Goal: Task Accomplishment & Management: Use online tool/utility

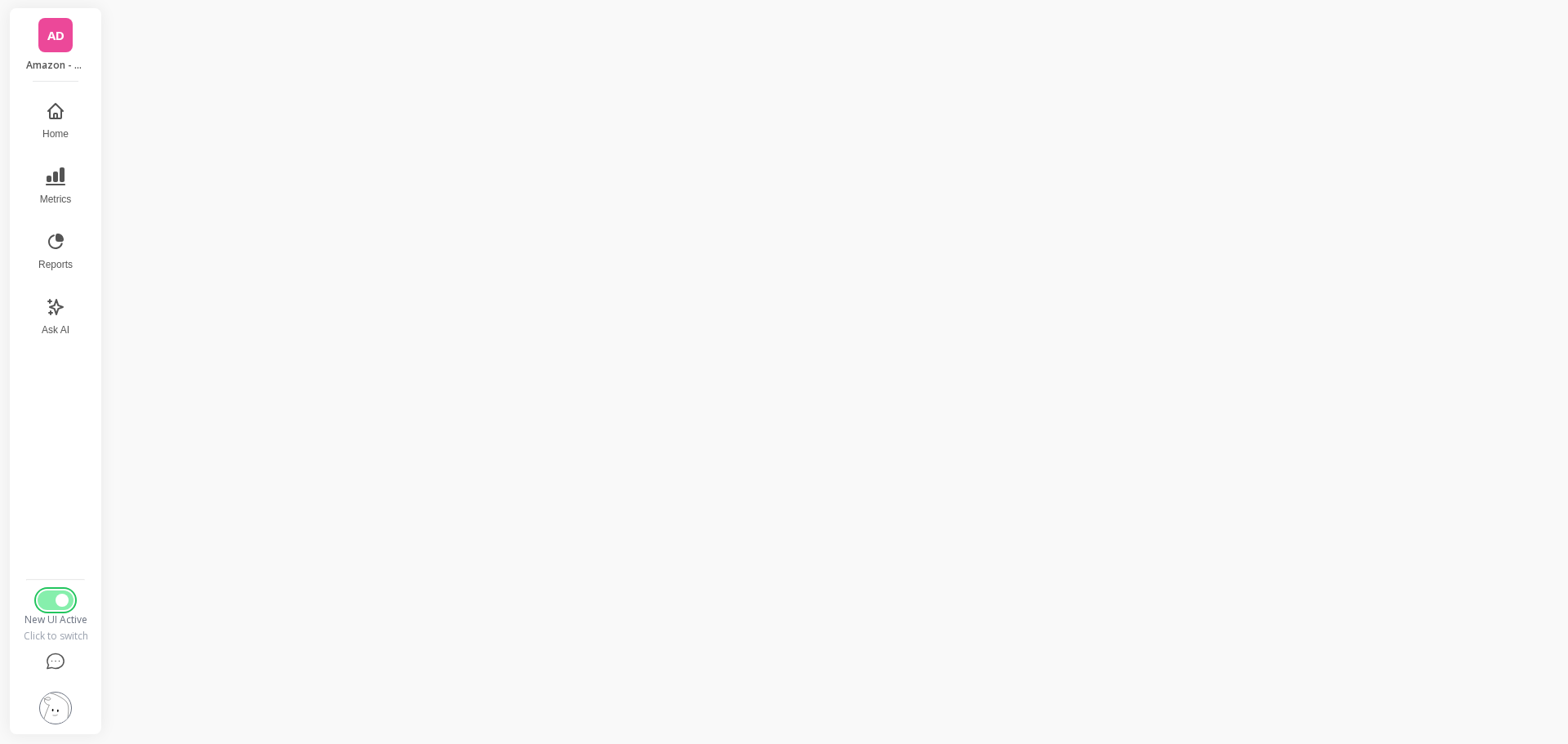
click at [42, 606] on button "Switch to Legacy UI" at bounding box center [55, 600] width 36 height 19
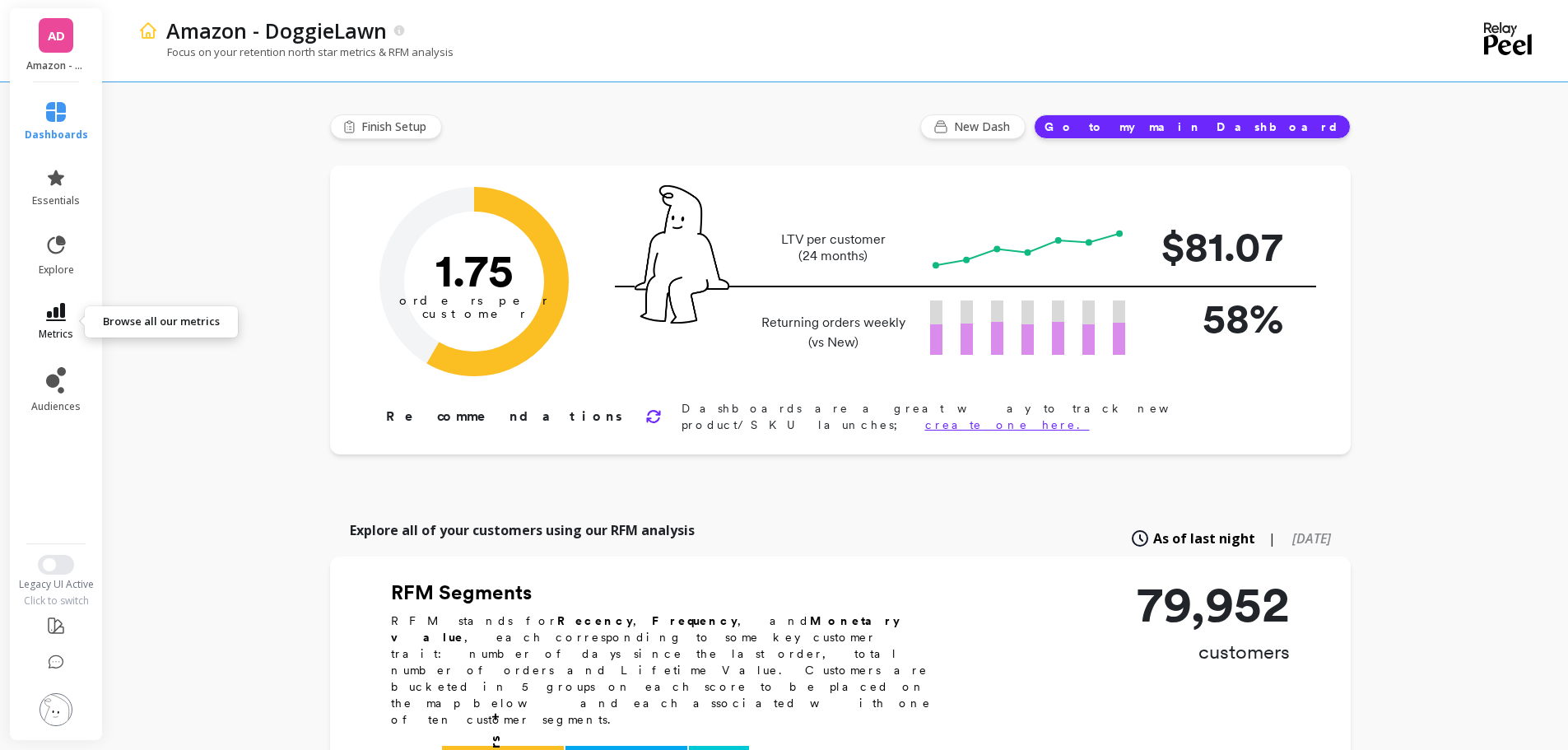
click at [61, 318] on icon at bounding box center [56, 312] width 19 height 19
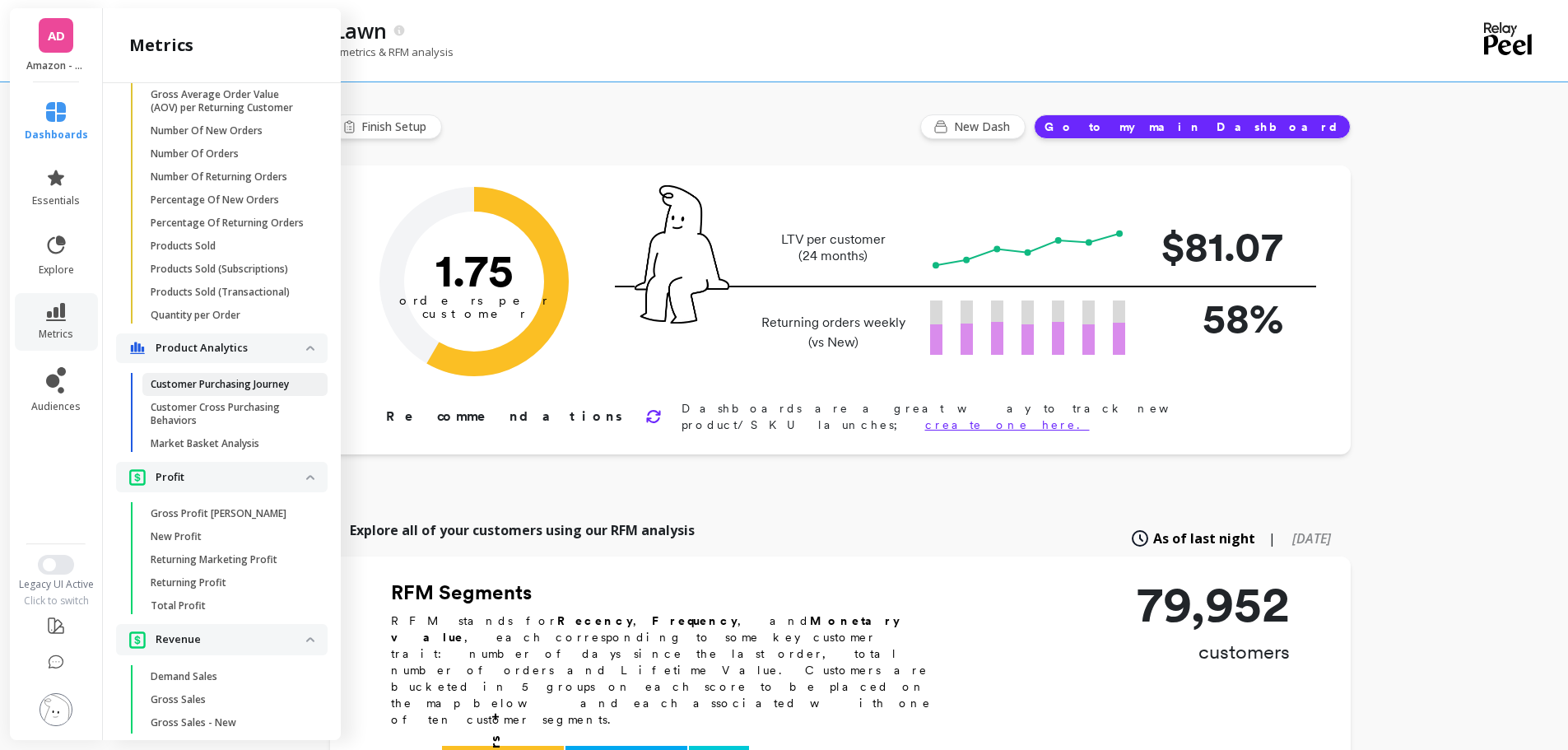
scroll to position [1332, 0]
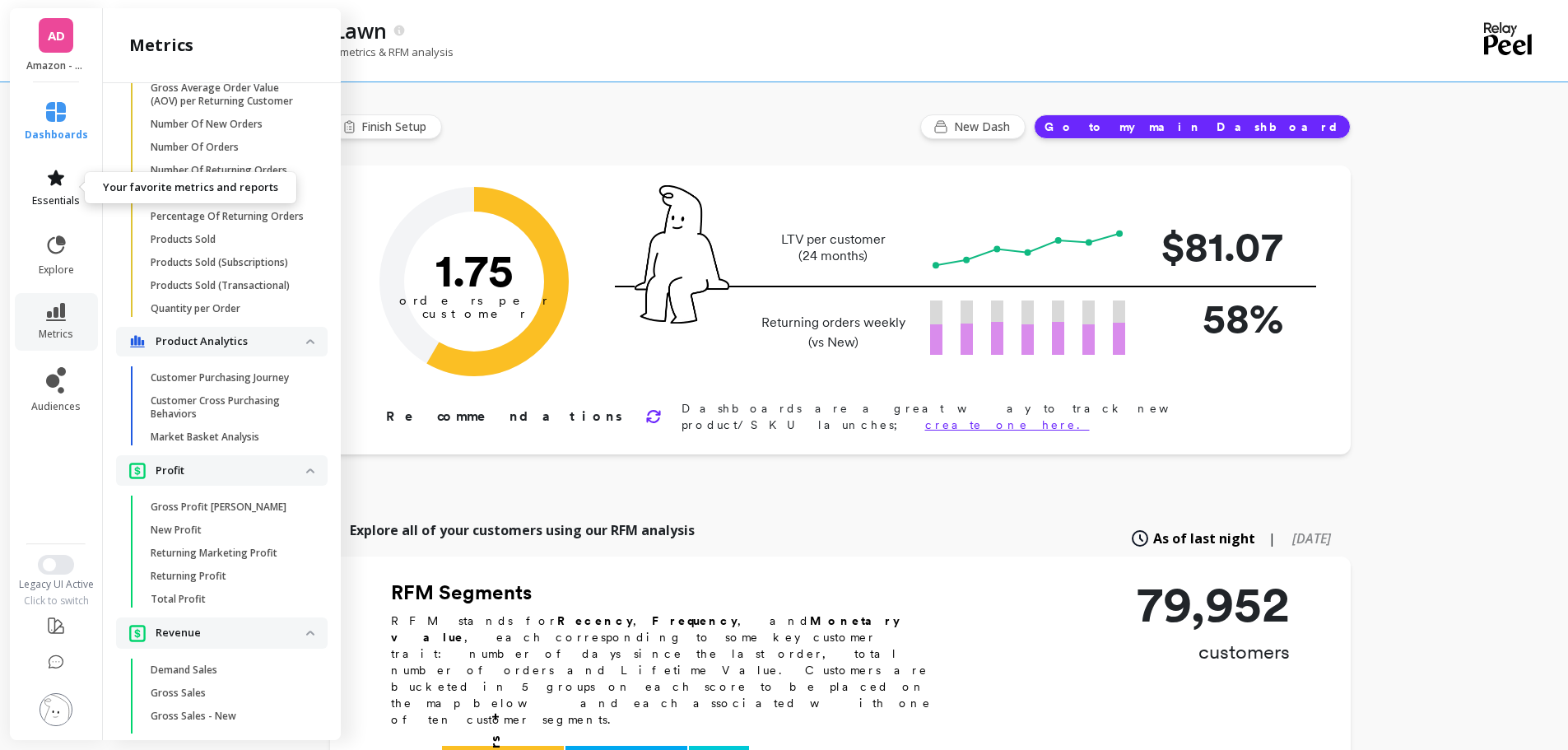
click at [42, 186] on link "essentials" at bounding box center [57, 187] width 64 height 40
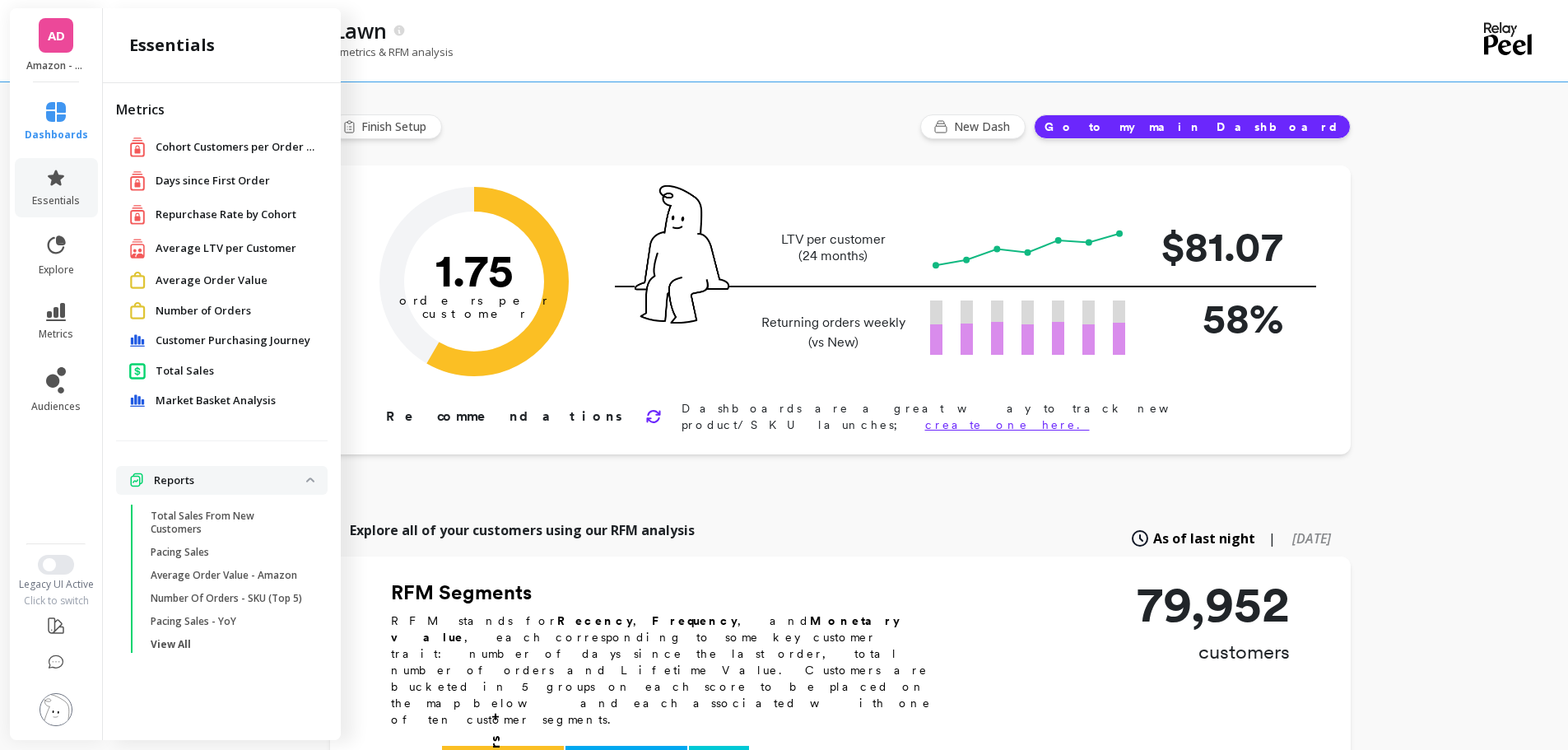
click at [191, 367] on span "Total Sales" at bounding box center [185, 371] width 58 height 17
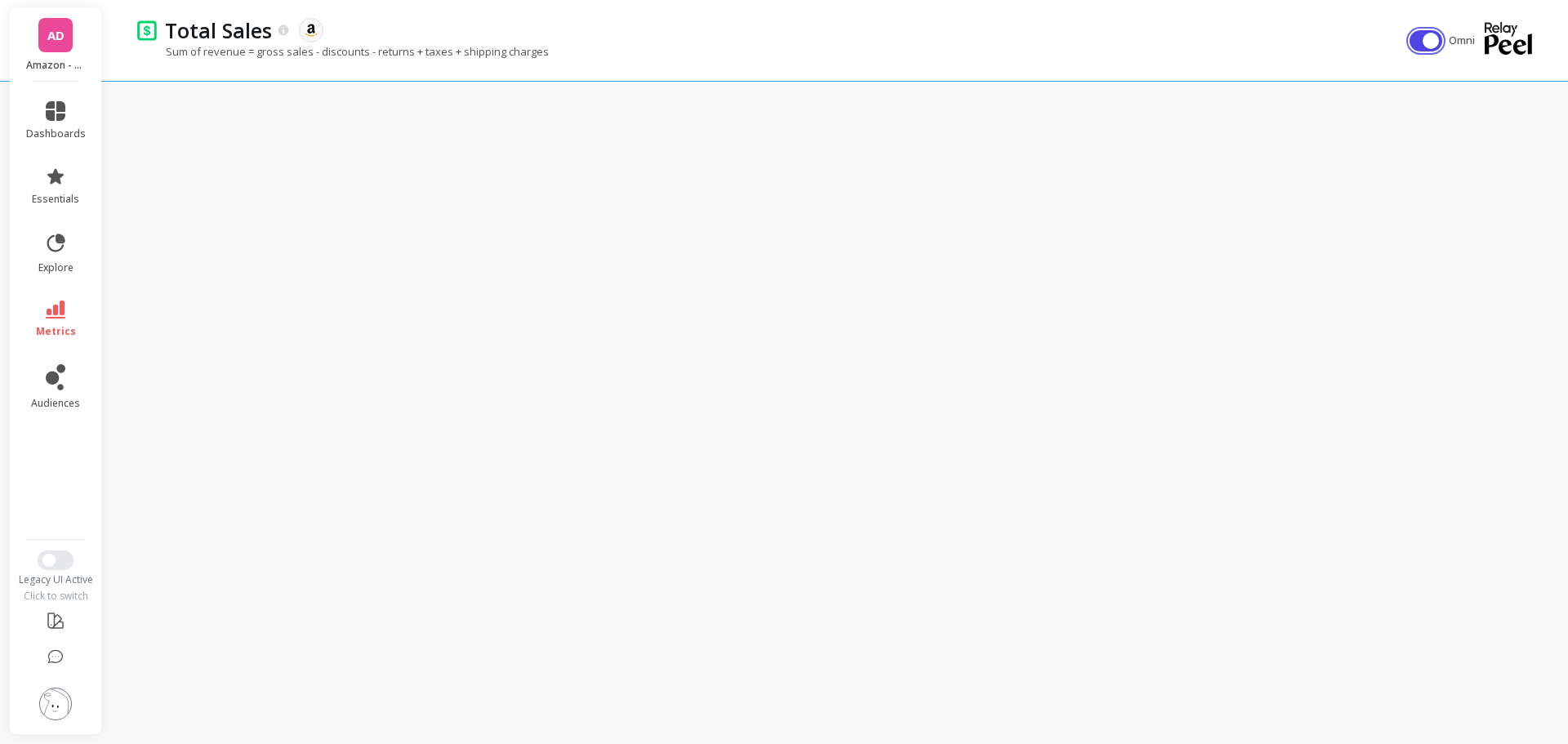
drag, startPoint x: 1415, startPoint y: 40, endPoint x: 1379, endPoint y: 69, distance: 46.2
click at [1415, 41] on button "button" at bounding box center [1426, 40] width 32 height 21
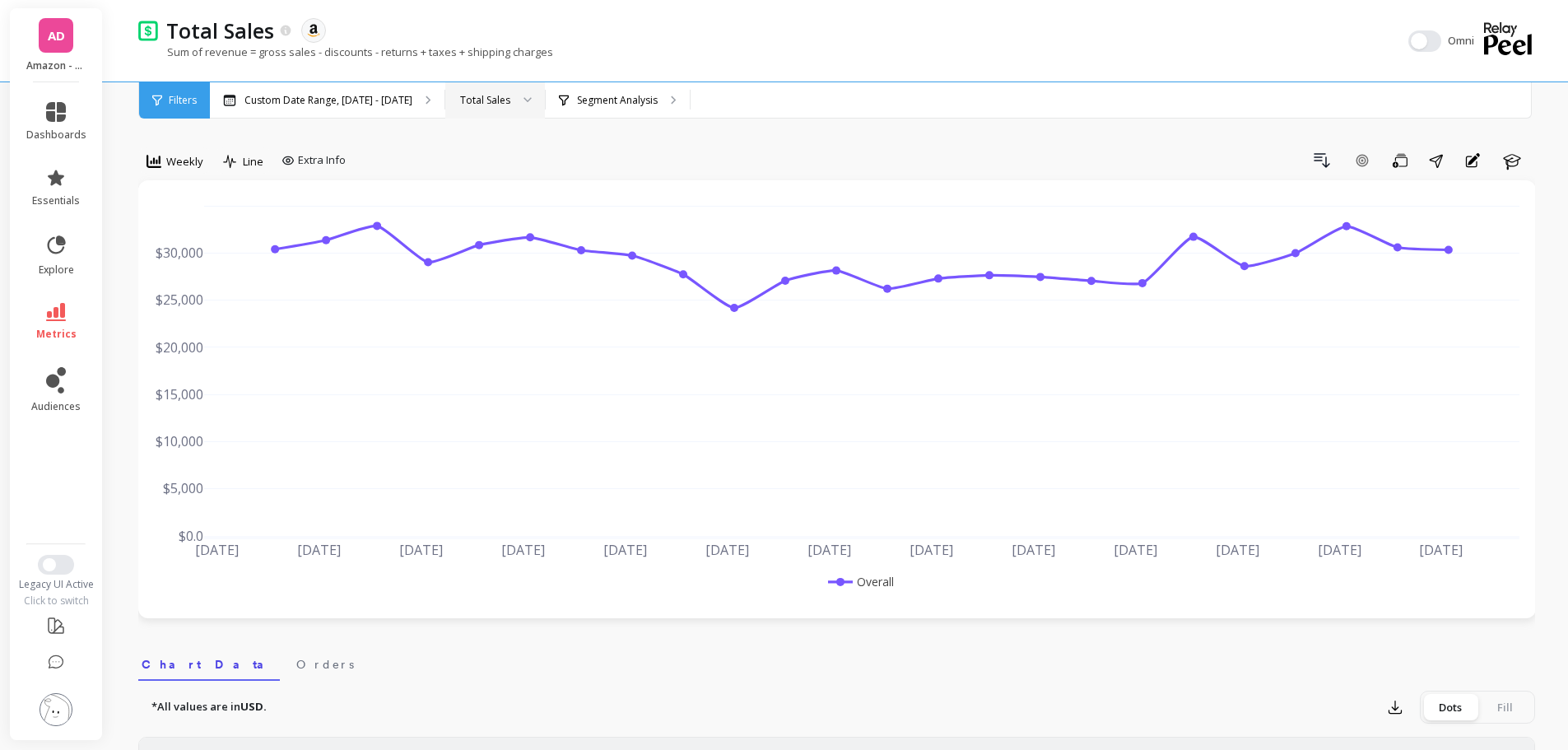
click at [525, 98] on icon at bounding box center [528, 100] width 7 height 4
click at [602, 88] on div "Segment Analysis" at bounding box center [617, 100] width 144 height 36
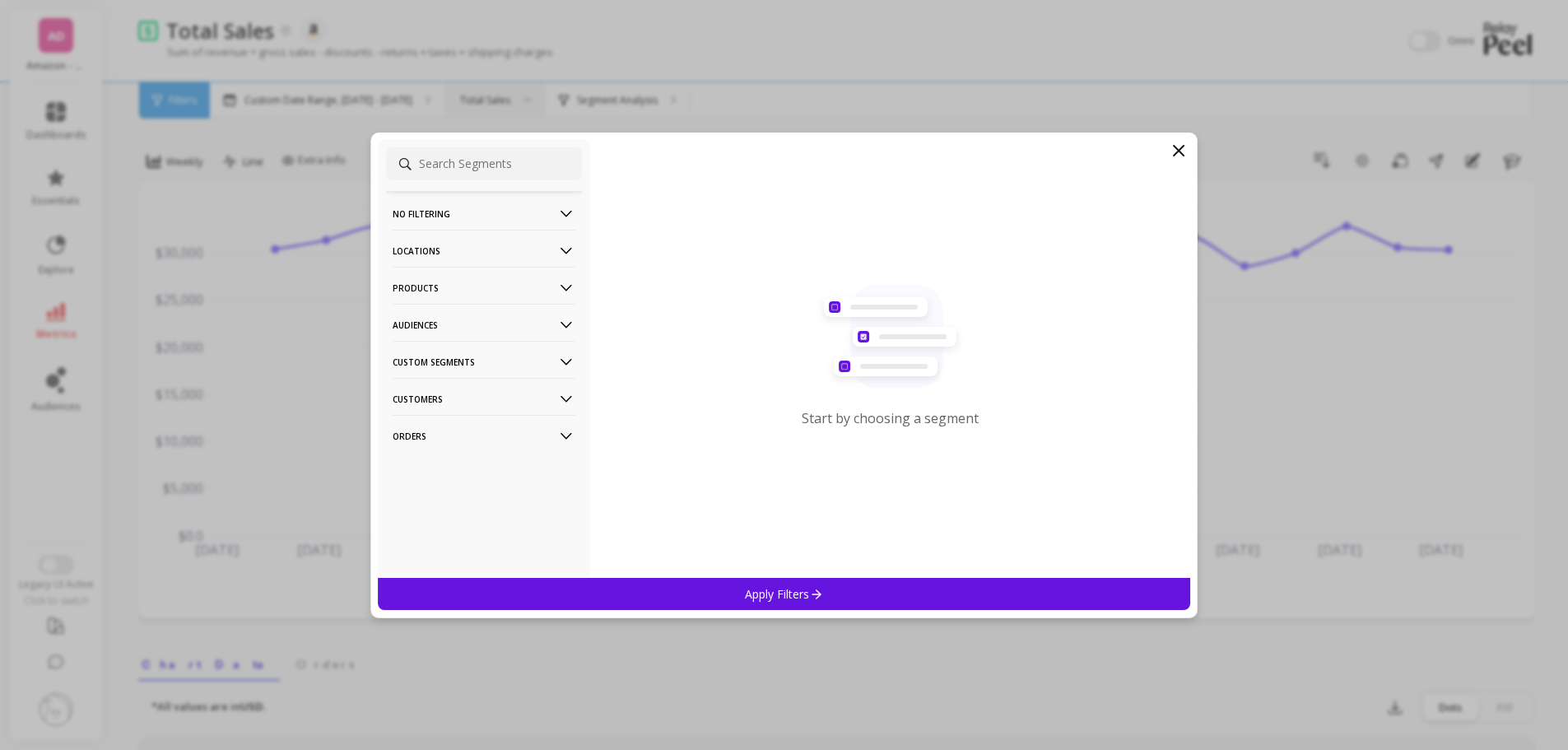
click at [465, 436] on p "Orders" at bounding box center [484, 436] width 183 height 42
click at [471, 462] on p "Amazon Promotions" at bounding box center [445, 467] width 102 height 15
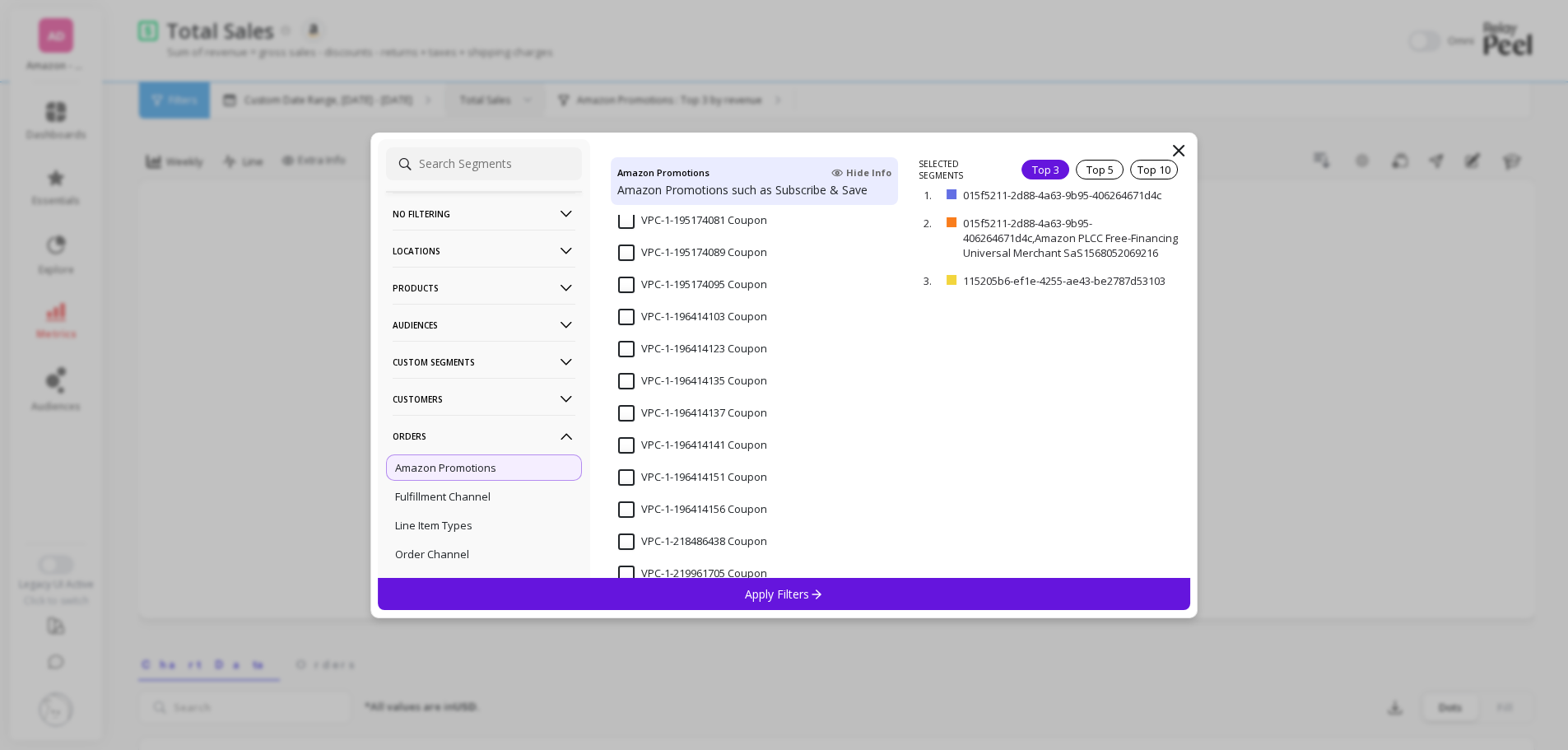
scroll to position [1504, 0]
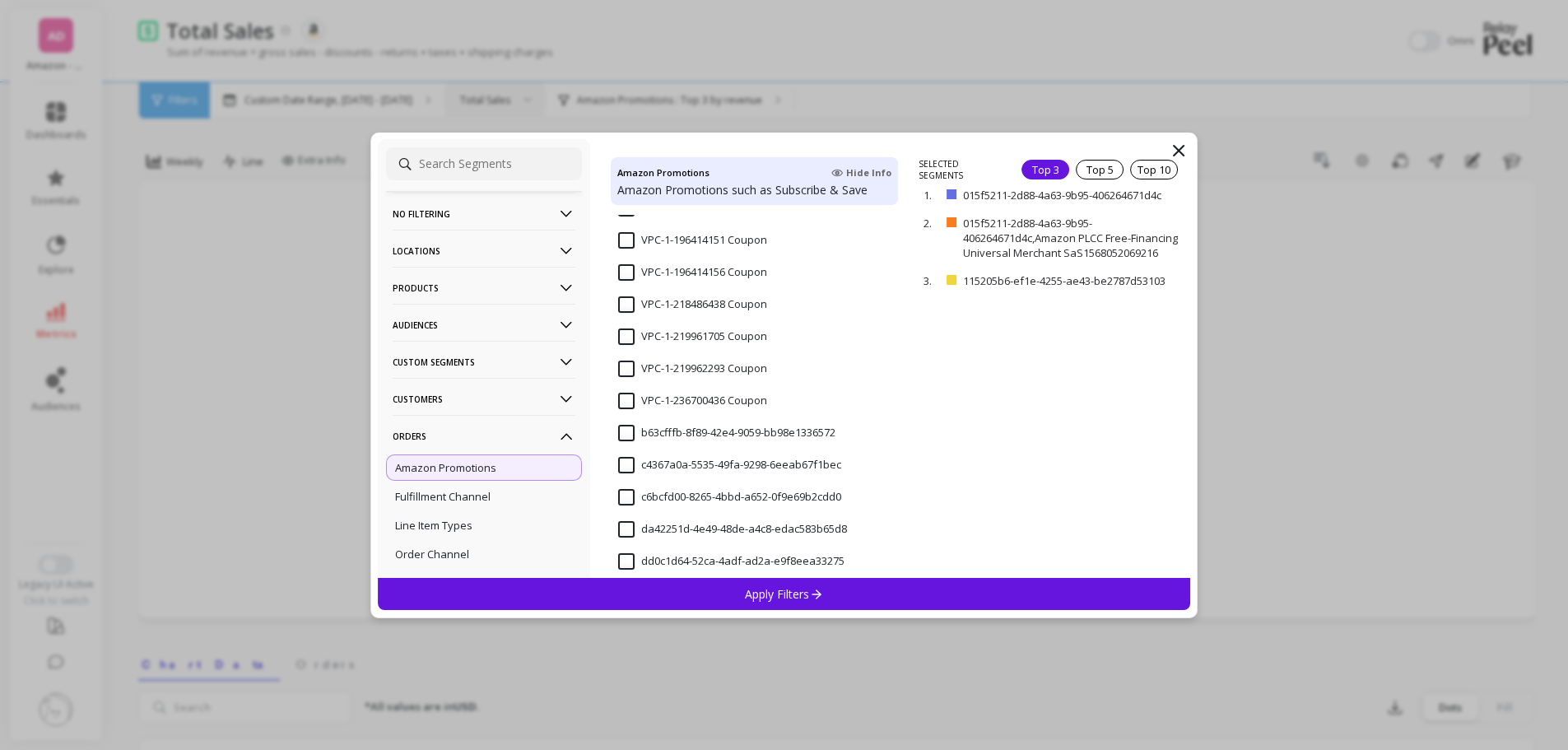
click at [1176, 152] on icon at bounding box center [1178, 150] width 19 height 19
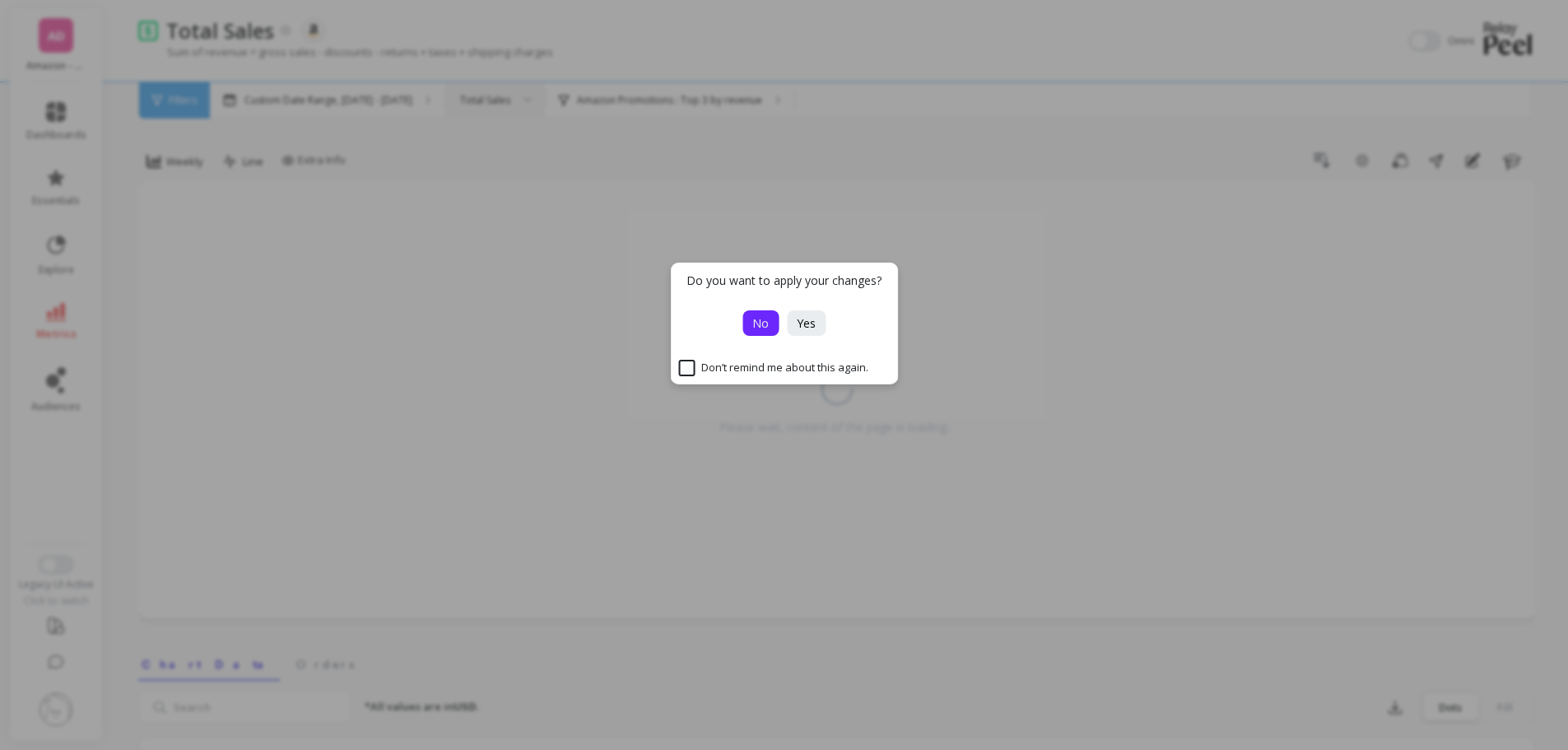
click at [763, 325] on span "No" at bounding box center [761, 323] width 17 height 16
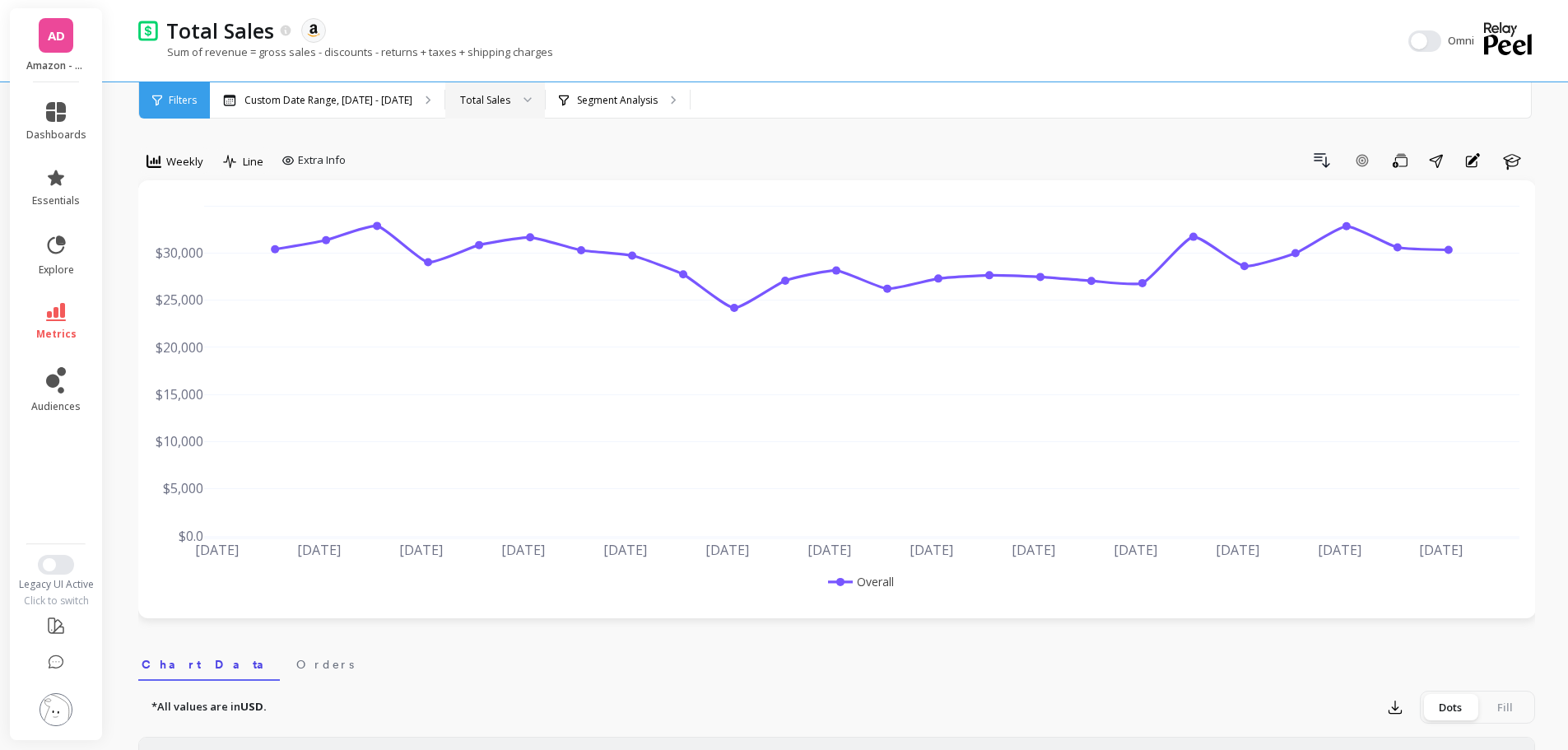
click at [71, 573] on div at bounding box center [56, 564] width 93 height 19
click at [67, 570] on button "Switch to New UI" at bounding box center [56, 564] width 36 height 19
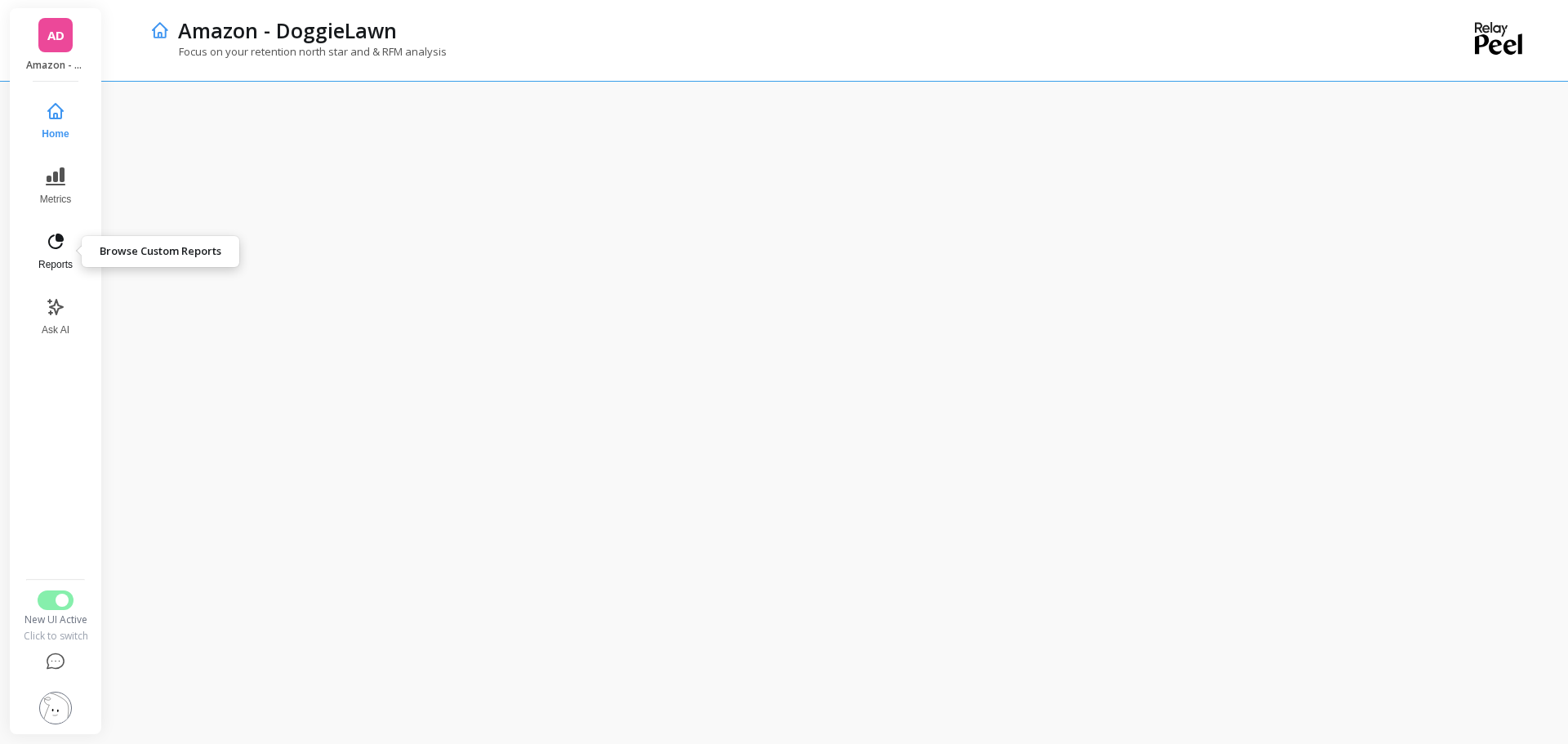
click at [63, 238] on icon at bounding box center [56, 242] width 16 height 16
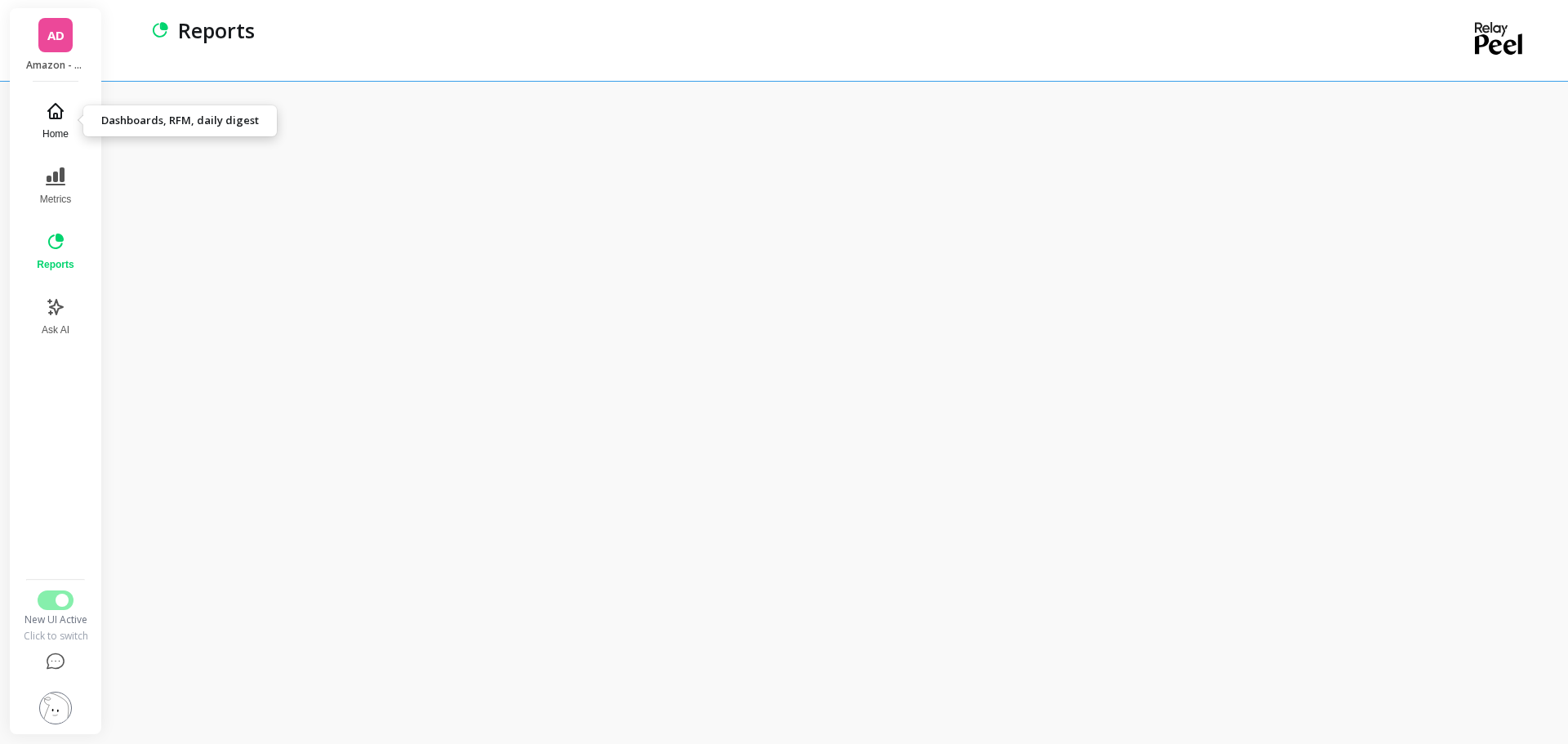
click at [60, 121] on button "Home" at bounding box center [55, 120] width 56 height 59
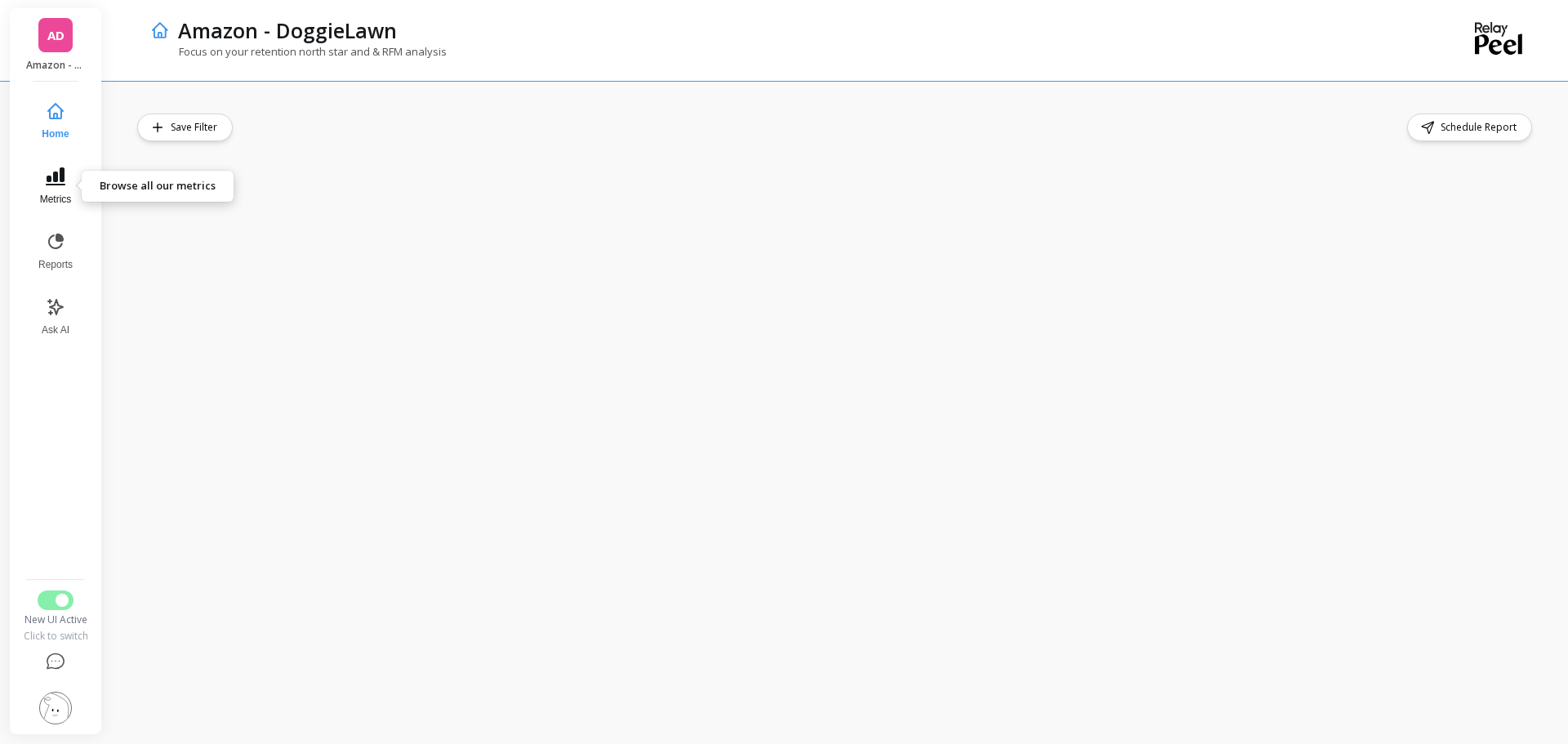
click at [50, 185] on icon at bounding box center [55, 176] width 19 height 18
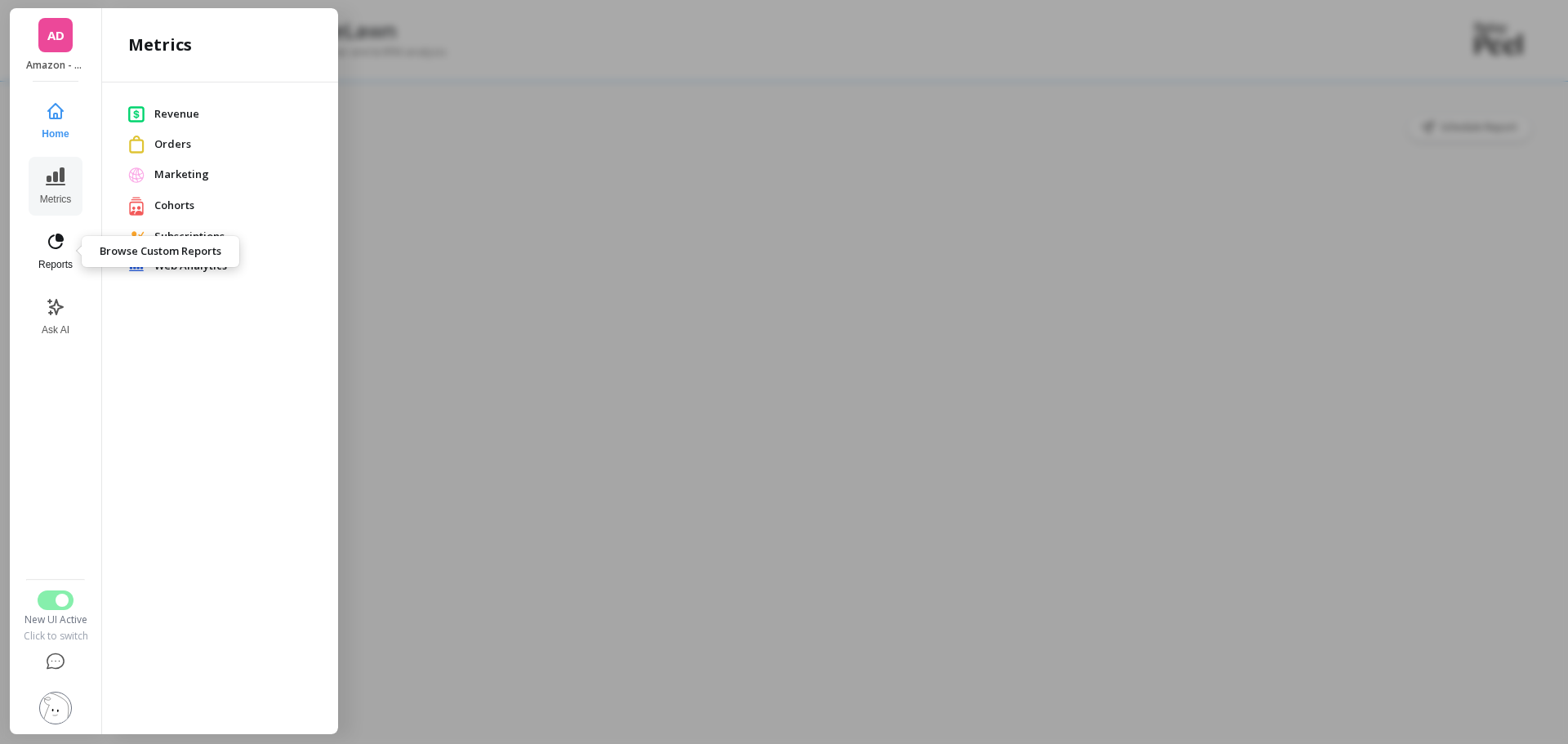
click at [47, 238] on icon at bounding box center [55, 242] width 19 height 19
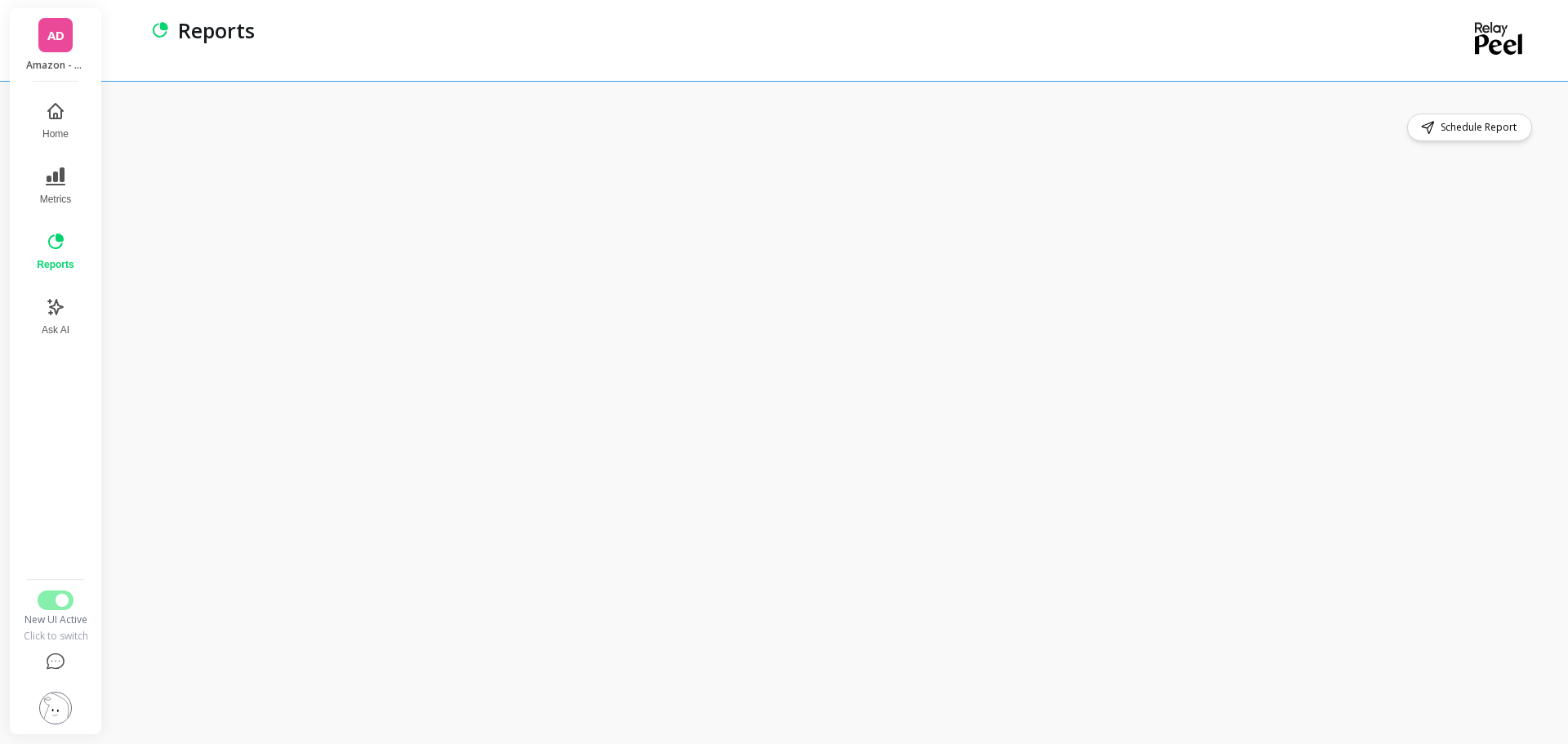
click at [1449, 109] on div "Schedule Report" at bounding box center [840, 412] width 1458 height 663
click at [1447, 121] on span "Schedule Report" at bounding box center [1481, 127] width 81 height 17
click at [1447, 126] on span "Schedule Report" at bounding box center [1481, 127] width 81 height 17
click at [1477, 127] on span "Schedule Report" at bounding box center [1481, 127] width 81 height 17
click at [53, 110] on icon at bounding box center [55, 111] width 19 height 19
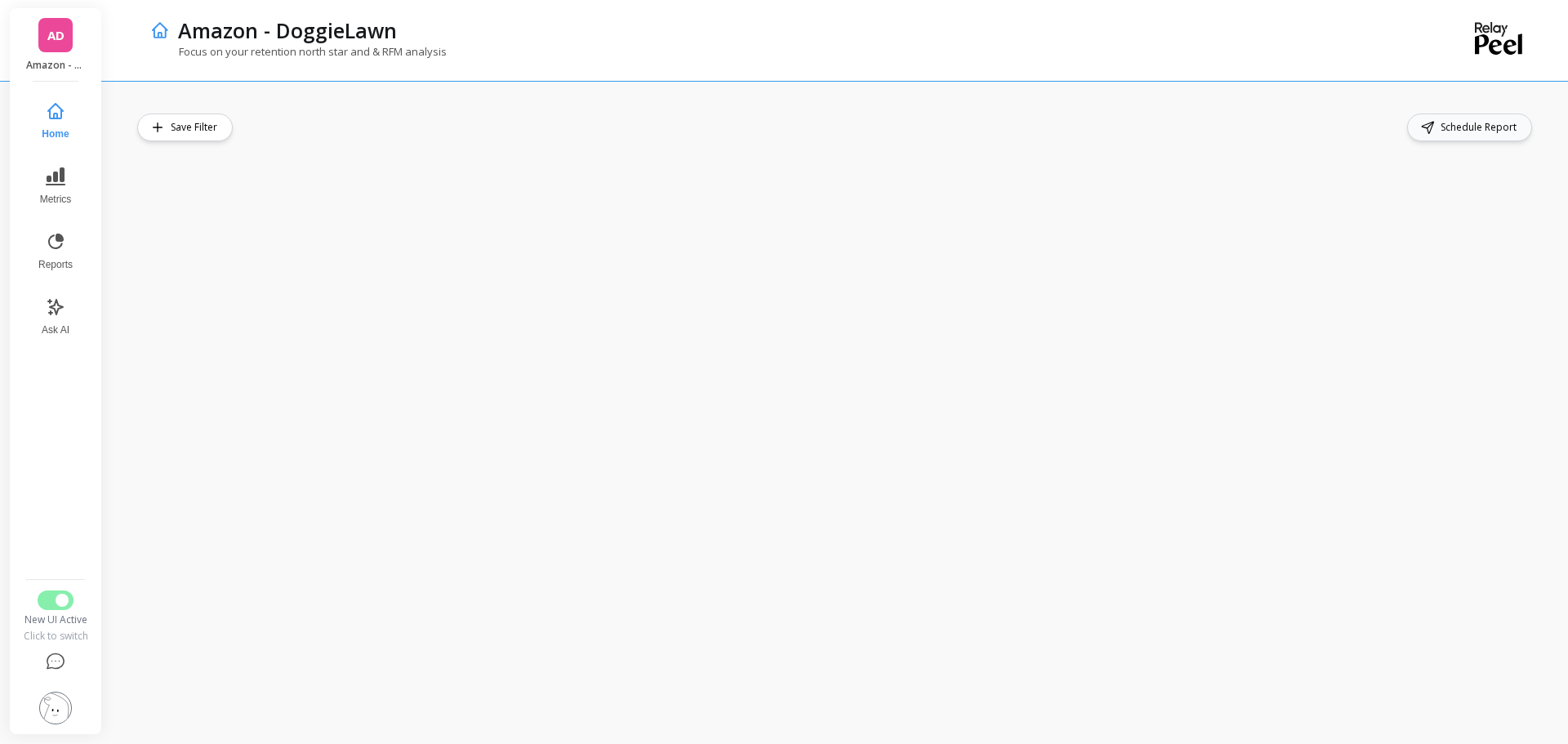
click at [1442, 124] on span "Schedule Report" at bounding box center [1481, 127] width 81 height 17
click at [44, 242] on button "Reports" at bounding box center [56, 251] width 54 height 59
click at [1483, 126] on span "Schedule Report" at bounding box center [1481, 127] width 81 height 17
click at [1465, 113] on div "Schedule Report" at bounding box center [840, 412] width 1458 height 663
click at [1465, 119] on span "Schedule Report" at bounding box center [1481, 127] width 81 height 17
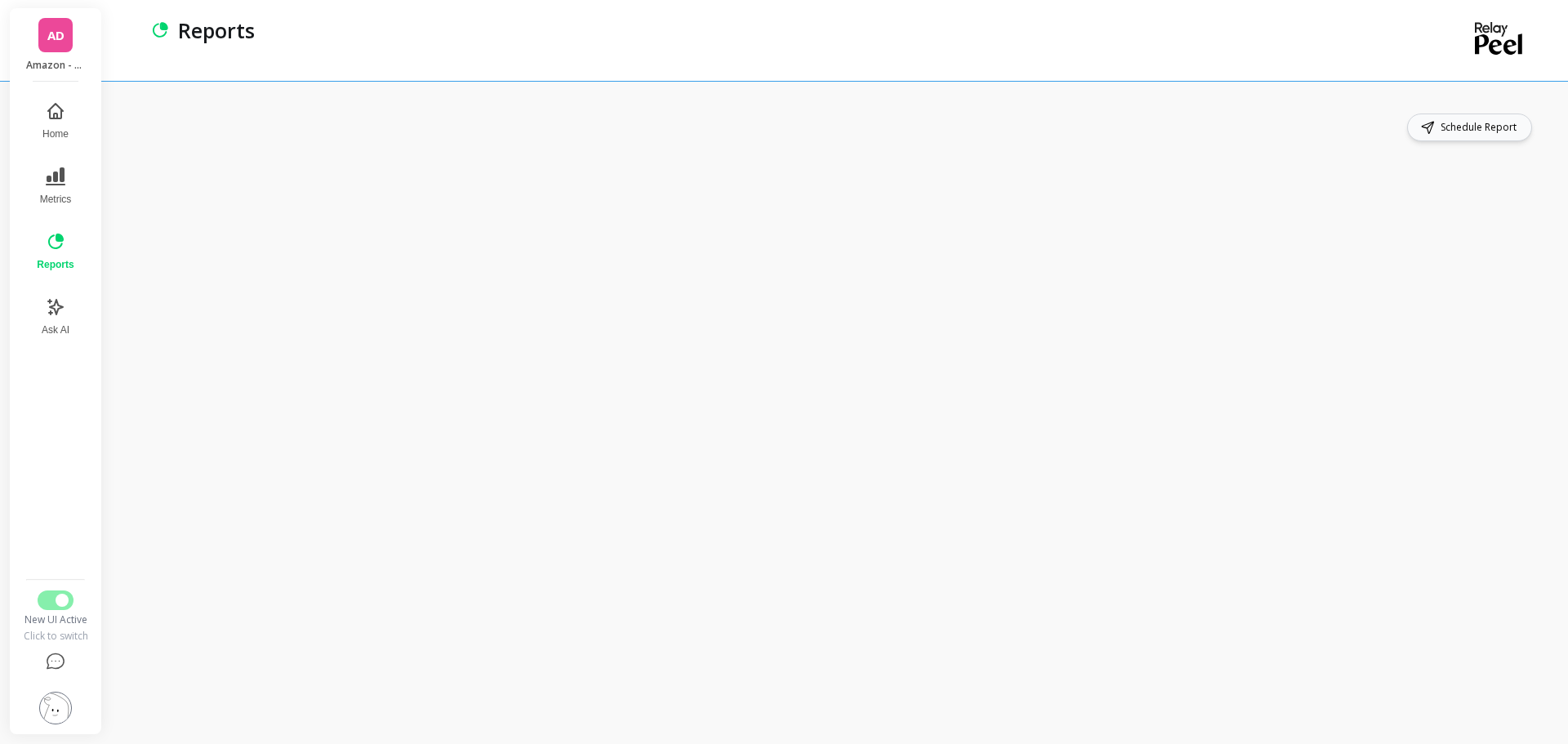
click at [1477, 132] on span "Schedule Report" at bounding box center [1481, 127] width 81 height 17
click at [1457, 128] on span "Schedule Report" at bounding box center [1481, 127] width 81 height 17
click at [114, 510] on div "Schedule Report" at bounding box center [840, 412] width 1458 height 663
click at [45, 607] on button "Switch to Legacy UI" at bounding box center [55, 600] width 36 height 19
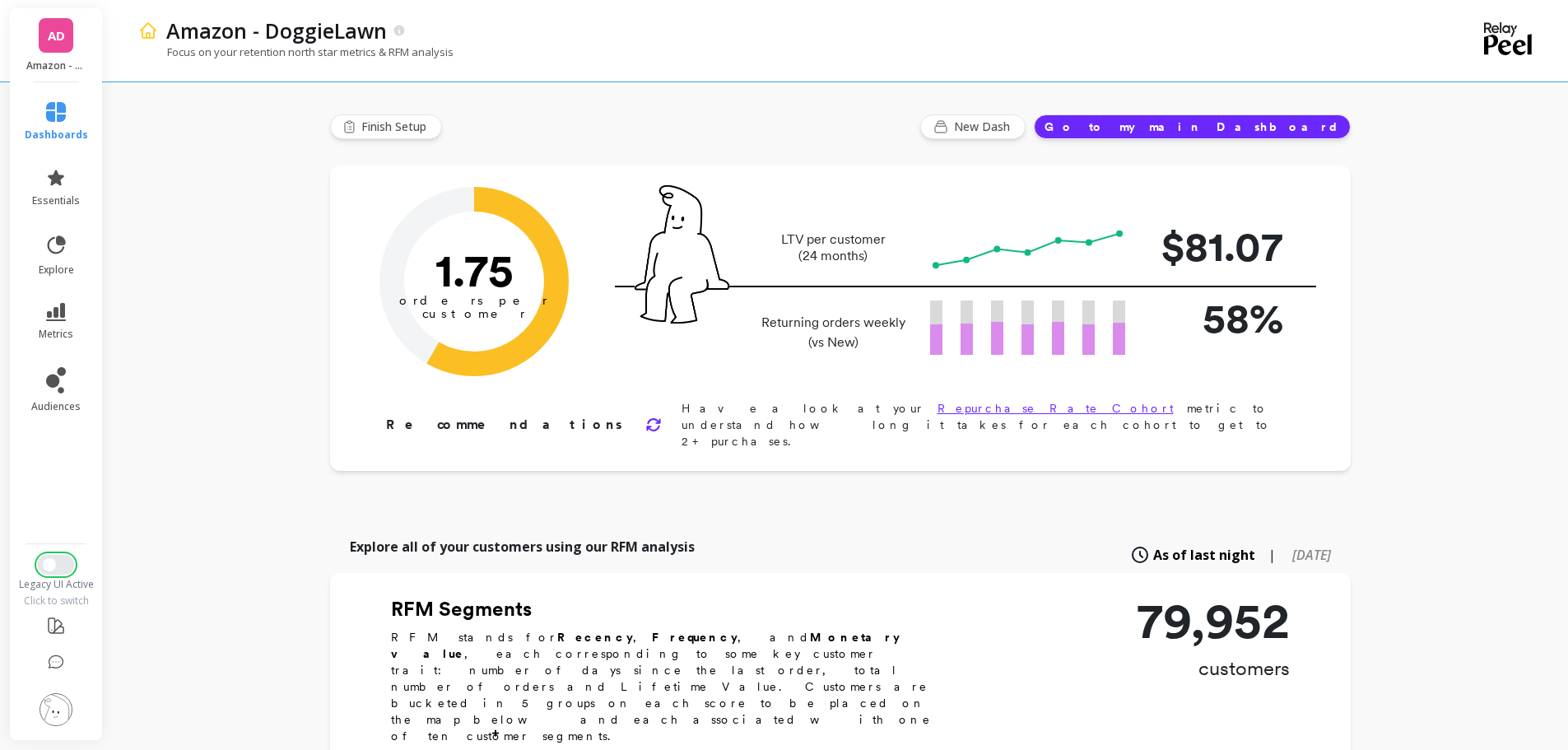
click at [71, 563] on button "Switch to New UI" at bounding box center [56, 564] width 36 height 19
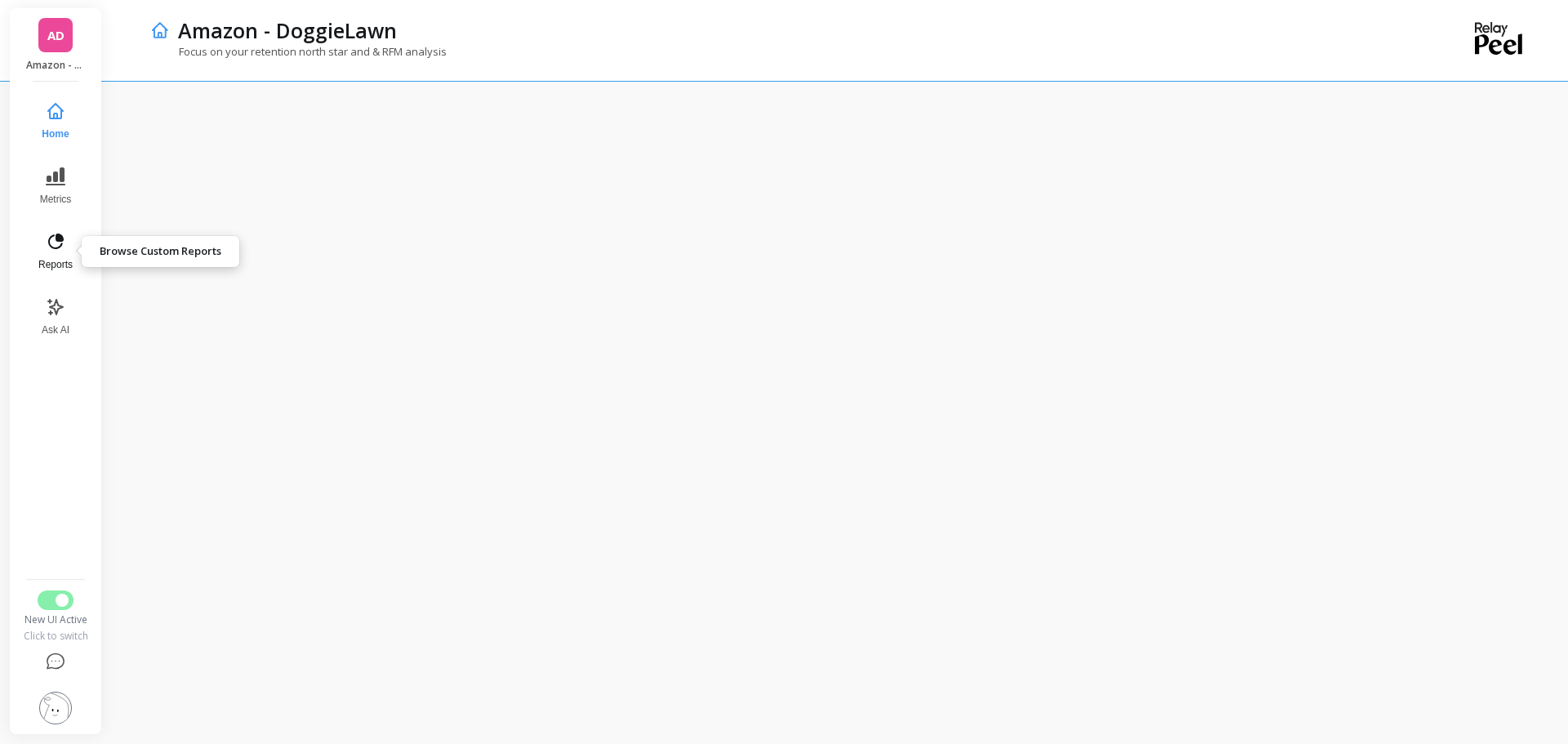
click at [63, 256] on button "Reports" at bounding box center [56, 251] width 54 height 59
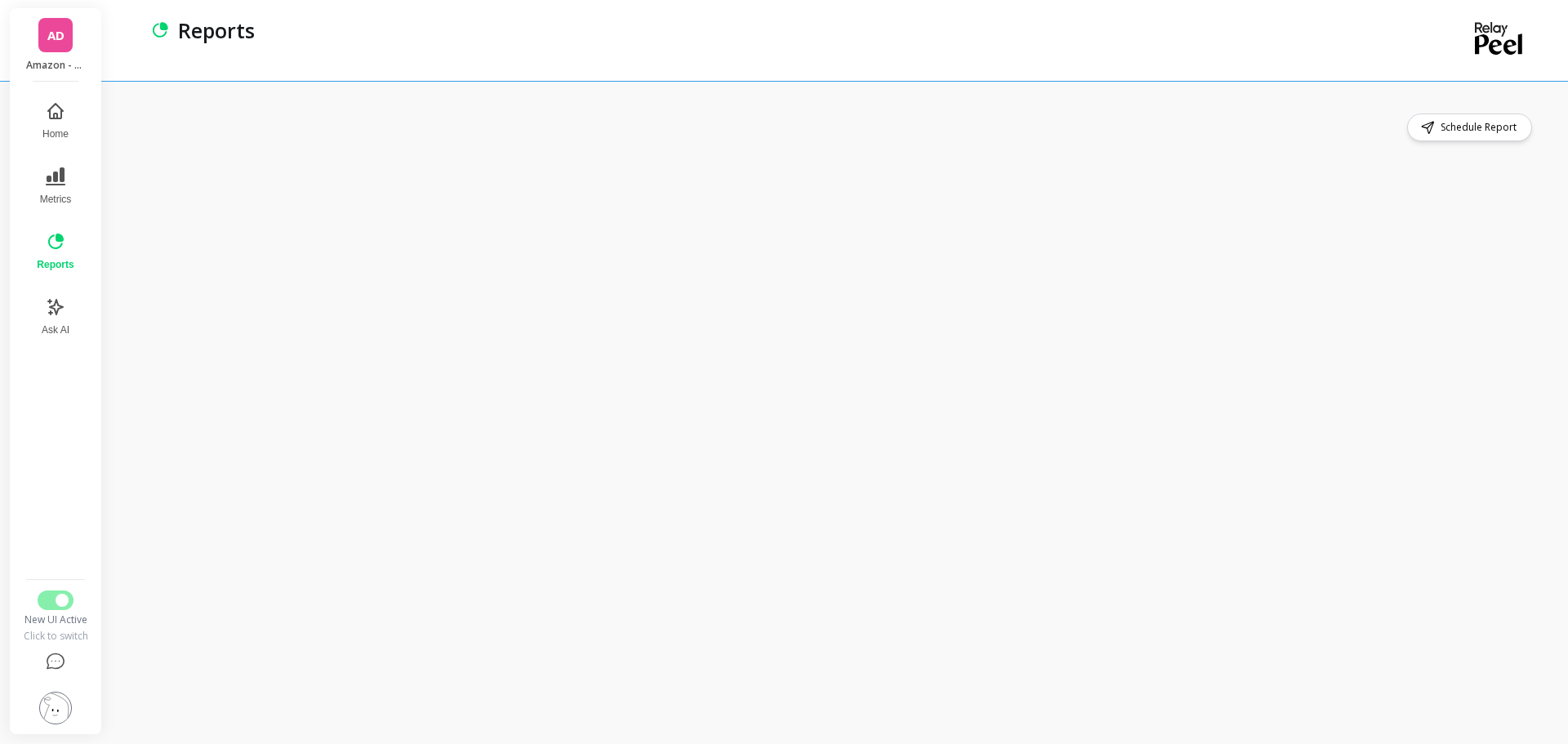
click at [628, 153] on div "Schedule Report" at bounding box center [837, 413] width 1399 height 598
click at [516, 128] on div "Schedule Report" at bounding box center [837, 128] width 1399 height 28
